Goal: Information Seeking & Learning: Learn about a topic

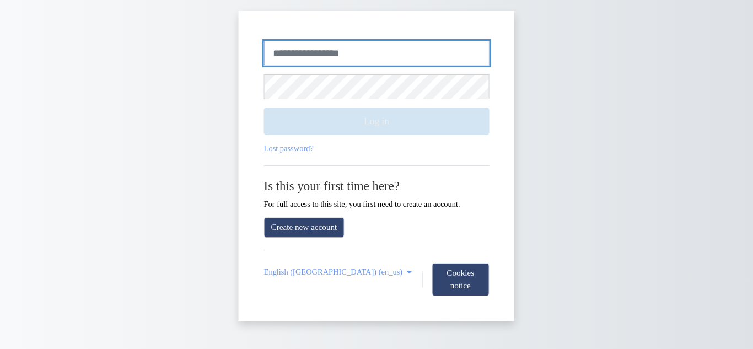
type input "**********"
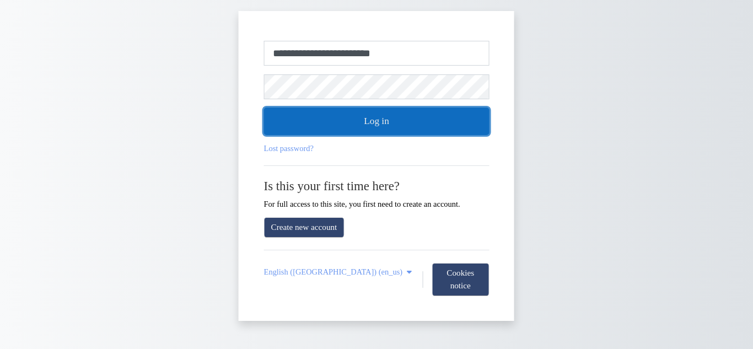
click at [372, 122] on button "Log in" at bounding box center [377, 122] width 226 height 28
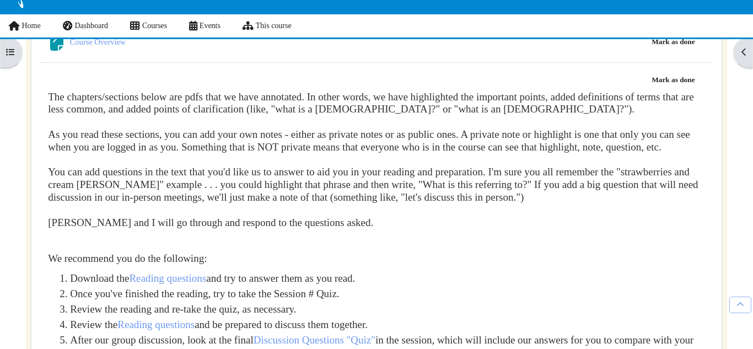
scroll to position [602, 0]
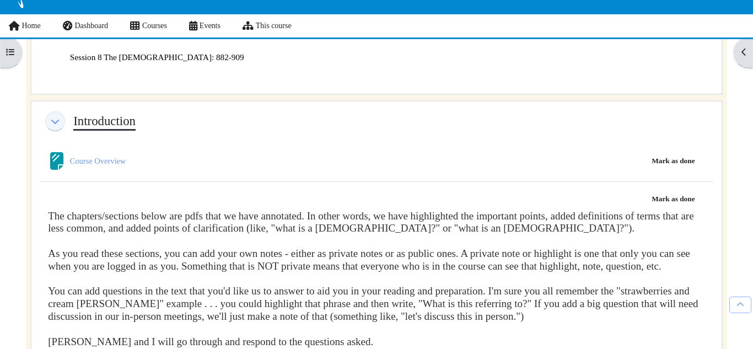
click at [87, 123] on link "Introduction" at bounding box center [104, 121] width 62 height 15
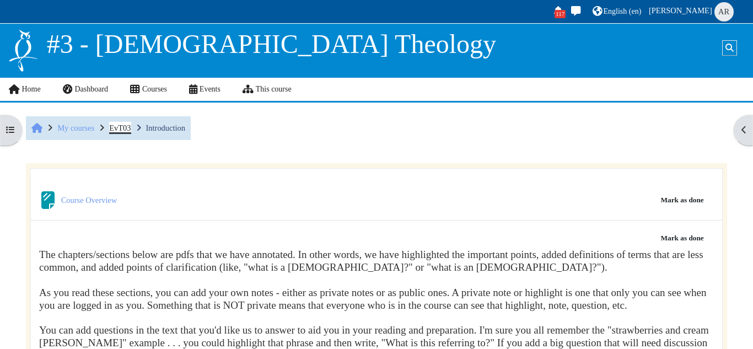
click at [120, 128] on span "EvT03" at bounding box center [120, 128] width 22 height 9
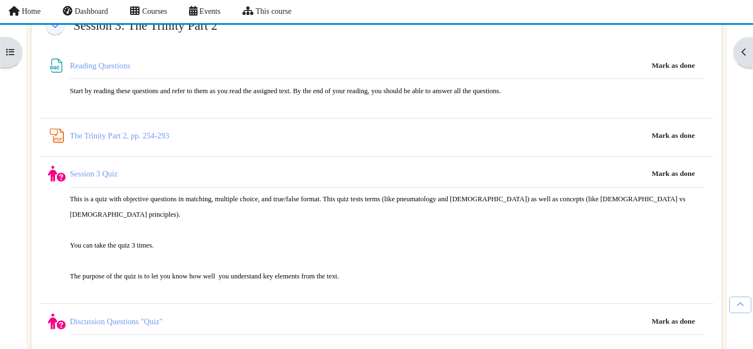
scroll to position [2169, 0]
click at [160, 132] on link "The Trinity Part 2, pp. 254-293 PDF Annotation" at bounding box center [119, 136] width 99 height 9
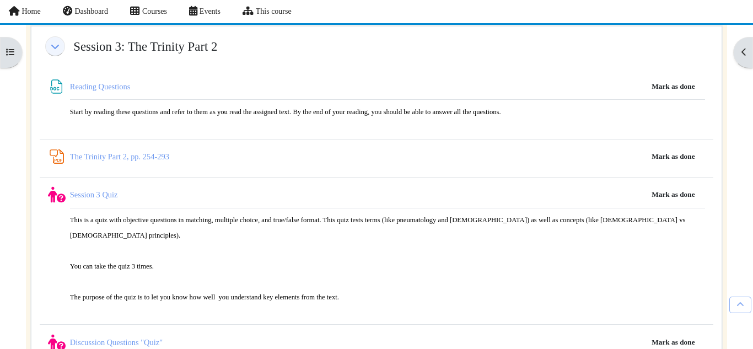
scroll to position [2074, 0]
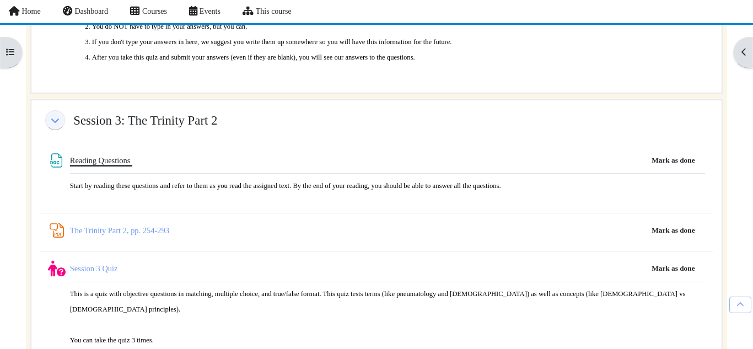
click at [93, 156] on link "Reading Questions File" at bounding box center [101, 160] width 62 height 9
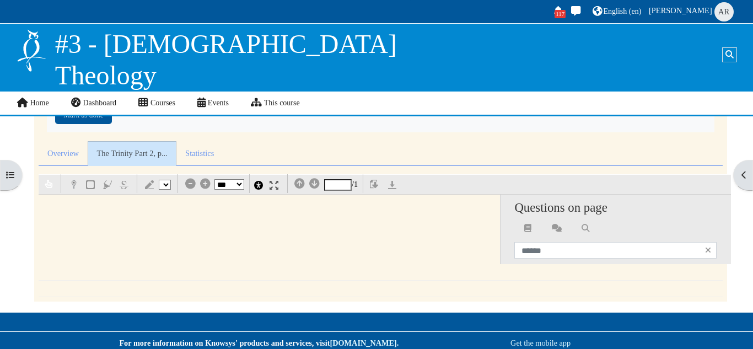
scroll to position [104, 0]
click at [68, 141] on link "Overview" at bounding box center [63, 153] width 49 height 25
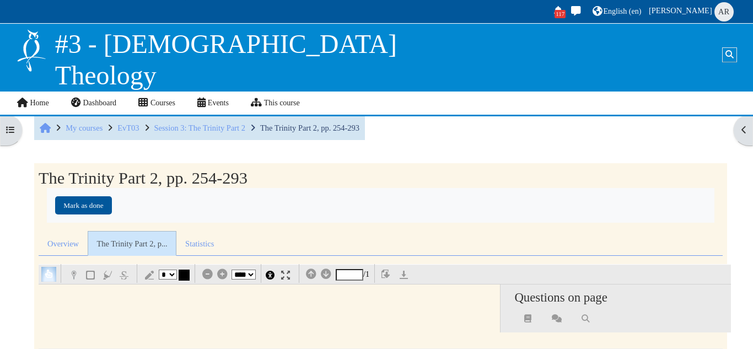
select select "*"
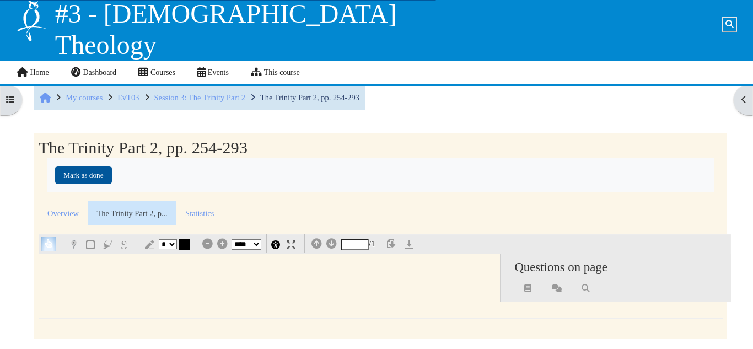
scroll to position [41, 0]
